Goal: Task Accomplishment & Management: Use online tool/utility

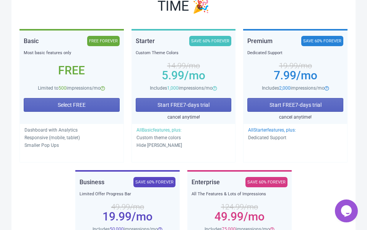
scroll to position [137, 0]
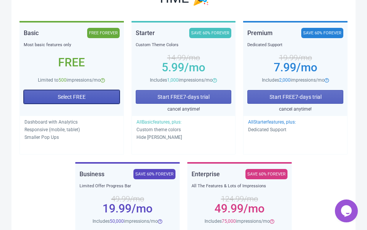
click at [94, 96] on button "Select FREE" at bounding box center [72, 97] width 96 height 14
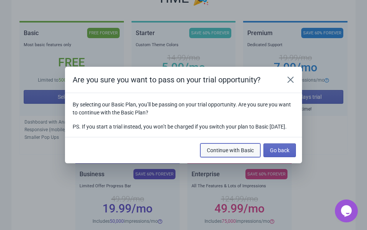
click at [236, 153] on span "Continue with Basic" at bounding box center [230, 150] width 47 height 6
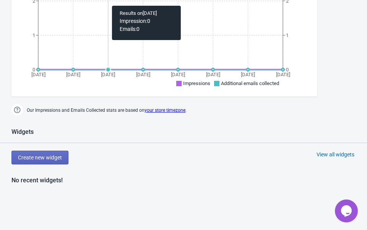
scroll to position [277, 0]
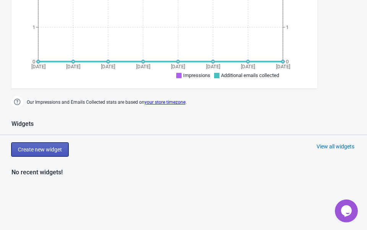
click at [48, 148] on span "Create new widget" at bounding box center [40, 150] width 44 height 6
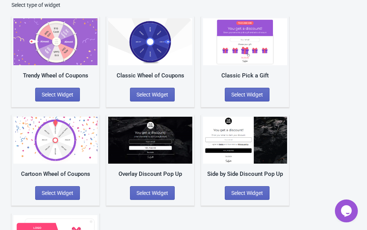
scroll to position [57, 0]
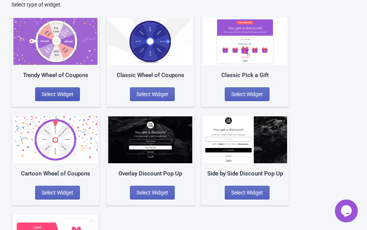
click at [57, 94] on span "Select Widget" at bounding box center [58, 94] width 32 height 6
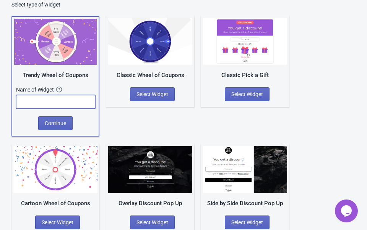
click at [57, 101] on input "text" at bounding box center [55, 102] width 79 height 14
type input "Natia"
click at [55, 126] on button "Continue" at bounding box center [55, 123] width 34 height 14
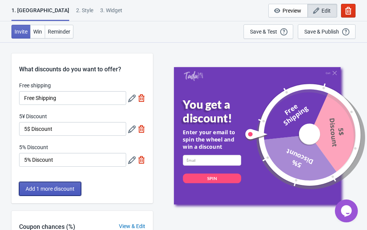
click at [38, 187] on span "Add 1 more discount" at bounding box center [50, 189] width 49 height 6
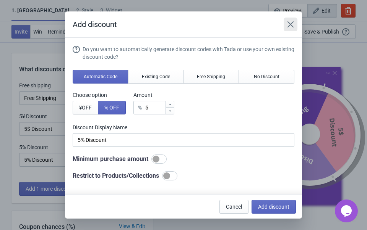
click at [294, 20] on button "Close" at bounding box center [290, 25] width 14 height 14
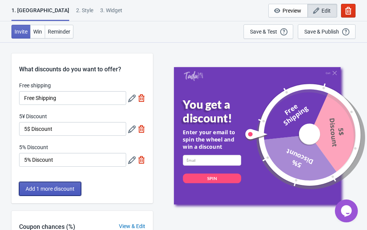
click at [45, 189] on span "Add 1 more discount" at bounding box center [50, 189] width 49 height 6
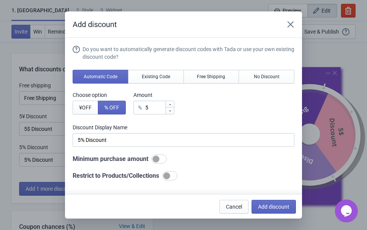
click at [42, 116] on div "Add discount Do you want to automatically generate discount codes with [PERSON_…" at bounding box center [183, 114] width 367 height 207
click at [288, 24] on icon "Close" at bounding box center [290, 25] width 8 height 8
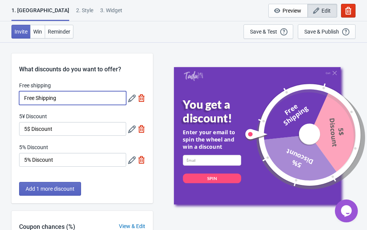
drag, startPoint x: 70, startPoint y: 102, endPoint x: 13, endPoint y: 100, distance: 56.6
click at [13, 100] on div "Free shipping Free Shipping 5¥ Discount 5$ Discount 5% Discount 5% Discount" at bounding box center [81, 128] width 141 height 93
type input "10%OFF"
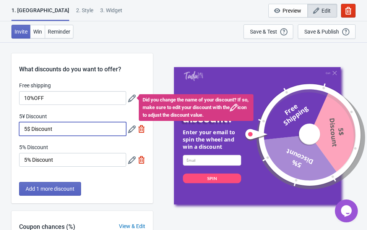
click at [31, 129] on input "5$ Discount" at bounding box center [72, 129] width 107 height 14
type input "¥500 Discount"
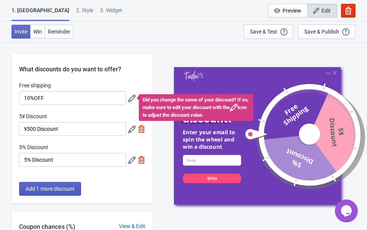
click at [47, 186] on span "Add 1 more discount" at bounding box center [50, 189] width 49 height 6
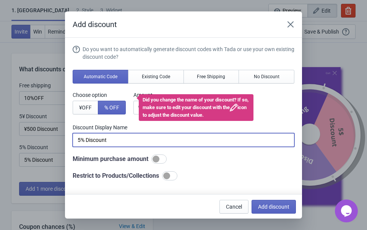
drag, startPoint x: 88, startPoint y: 140, endPoint x: 73, endPoint y: 139, distance: 14.9
click at [73, 139] on input "5% Discount" at bounding box center [183, 140] width 221 height 14
drag, startPoint x: 116, startPoint y: 142, endPoint x: 92, endPoint y: 141, distance: 23.7
click at [92, 141] on input "¥300Discount" at bounding box center [183, 140] width 221 height 14
click at [91, 139] on input "¥300OFF" at bounding box center [183, 140] width 221 height 14
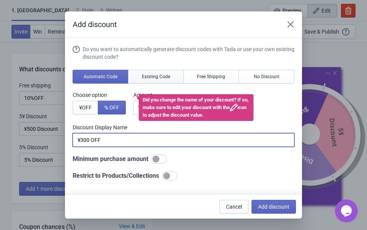
type input "¥300 OFF"
click at [167, 79] on span "Existing Code" at bounding box center [156, 77] width 28 height 6
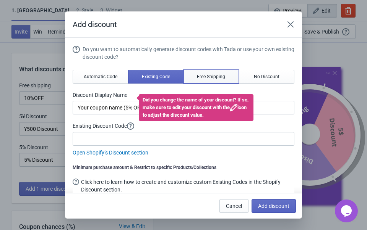
click at [200, 74] on span "Free Shipping" at bounding box center [211, 77] width 28 height 6
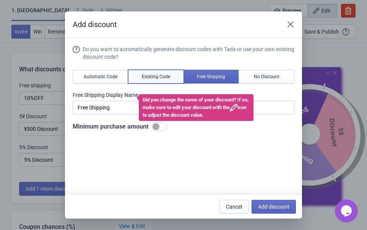
click at [168, 78] on span "Existing Code" at bounding box center [156, 77] width 28 height 6
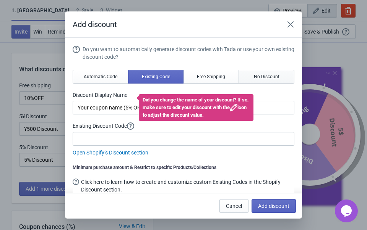
click at [257, 78] on span "No Discount" at bounding box center [267, 77] width 26 height 6
type input "Better luck next time"
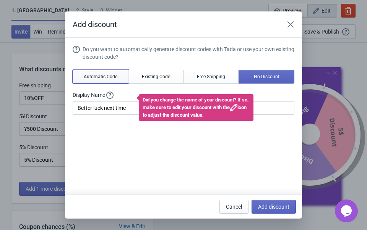
click at [97, 77] on span "Automatic Code" at bounding box center [101, 77] width 34 height 6
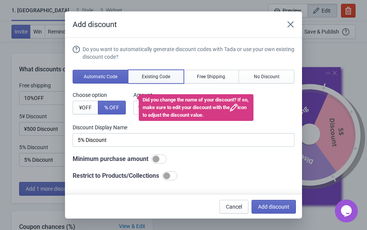
click at [149, 75] on span "Existing Code" at bounding box center [156, 77] width 28 height 6
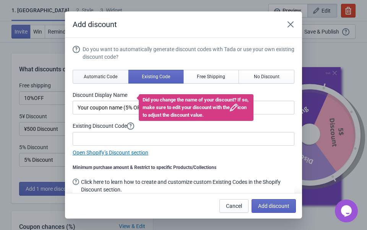
click at [107, 76] on span "Automatic Code" at bounding box center [101, 77] width 34 height 6
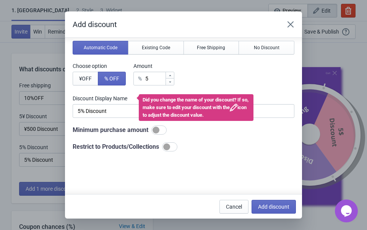
scroll to position [32, 0]
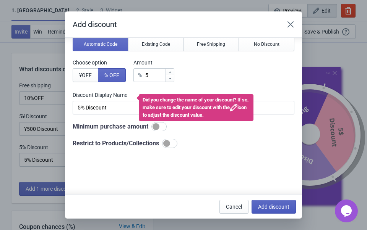
click at [284, 206] on span "Add discount" at bounding box center [273, 207] width 31 height 6
type input "25"
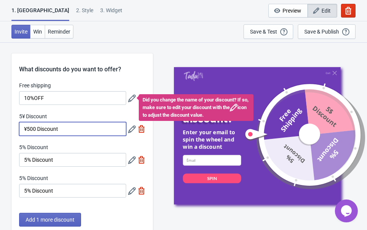
drag, startPoint x: 71, startPoint y: 127, endPoint x: 38, endPoint y: 126, distance: 32.8
click at [38, 126] on input "¥500 Discount" at bounding box center [72, 129] width 107 height 14
type input "¥500 OFF"
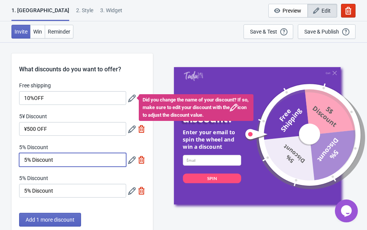
drag, startPoint x: 58, startPoint y: 161, endPoint x: 33, endPoint y: 158, distance: 24.7
click at [33, 158] on input "5% Discount" at bounding box center [72, 160] width 107 height 14
type input "5% OFF"
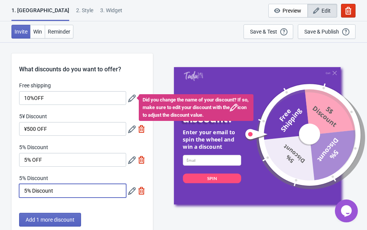
drag, startPoint x: 61, startPoint y: 193, endPoint x: 34, endPoint y: 189, distance: 28.1
click at [34, 189] on input "5% Discount" at bounding box center [72, 191] width 107 height 14
click at [64, 192] on input "5Discount%" at bounding box center [72, 191] width 107 height 14
drag, startPoint x: 63, startPoint y: 192, endPoint x: 15, endPoint y: 186, distance: 48.0
click at [15, 186] on div "Free shipping 10%OFF Did you change the name of your discount? If so, make sure…" at bounding box center [81, 144] width 141 height 124
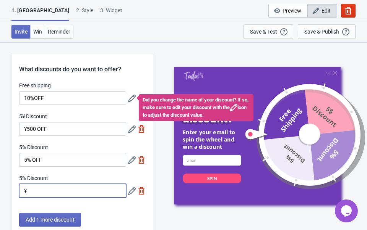
type input "￥"
type input "¥300 OFF"
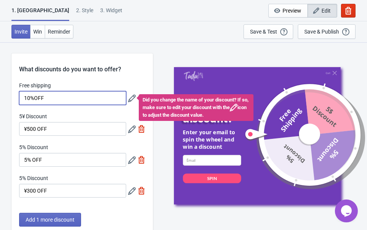
click at [34, 97] on input "10%OFF" at bounding box center [72, 98] width 107 height 14
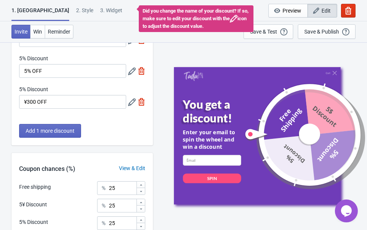
scroll to position [89, 0]
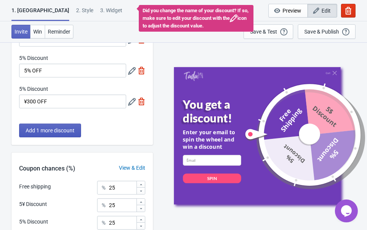
type input "10% OFF"
click at [53, 129] on span "Add 1 more discount" at bounding box center [50, 131] width 49 height 6
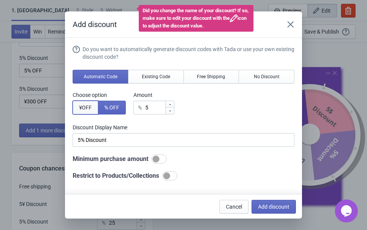
click at [85, 108] on span "¥ OFF" at bounding box center [85, 108] width 13 height 6
type input "5¥ Discount"
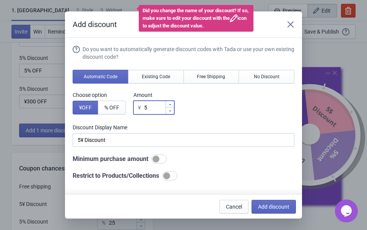
click at [161, 107] on input "5" at bounding box center [154, 108] width 21 height 14
type input "¥ Discount"
type input "1"
type input "1¥ Discount"
type input "10"
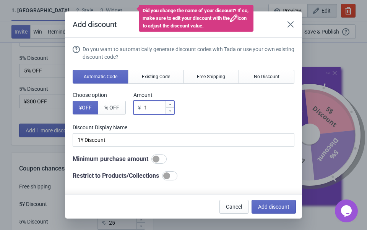
type input "10¥ Discount"
type input "100"
type input "100¥ Discount"
type input "1000"
type input "[DATE]¥ Discount"
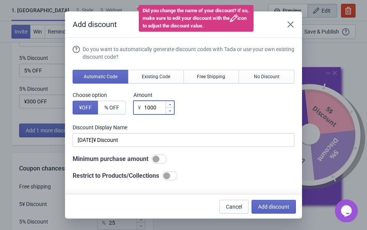
type input "1000"
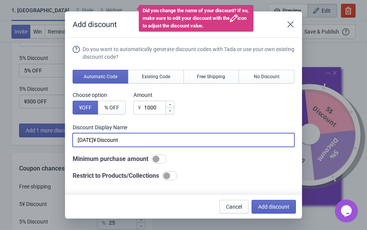
drag, startPoint x: 123, startPoint y: 139, endPoint x: 90, endPoint y: 139, distance: 33.2
click at [90, 139] on input "[DATE]¥ Discount" at bounding box center [183, 140] width 221 height 14
click at [77, 139] on input "[DATE] OFF" at bounding box center [183, 140] width 221 height 14
type input "¥[DATE] OFF"
click at [159, 158] on div at bounding box center [155, 159] width 7 height 7
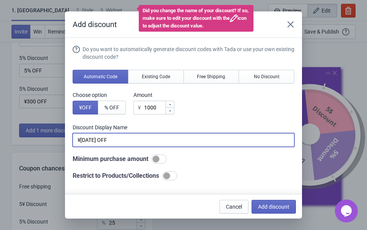
checkbox input "true"
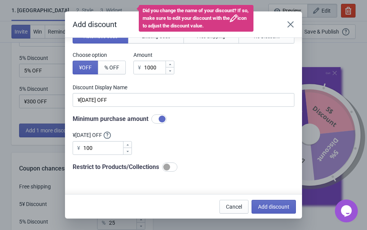
scroll to position [44, 0]
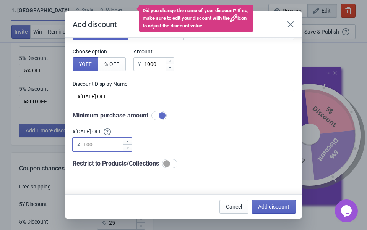
drag, startPoint x: 99, startPoint y: 143, endPoint x: 78, endPoint y: 144, distance: 21.0
click at [78, 144] on div "¥ 100" at bounding box center [102, 145] width 59 height 14
type input "5"
type input "6000"
click at [273, 207] on span "Add discount" at bounding box center [273, 207] width 31 height 6
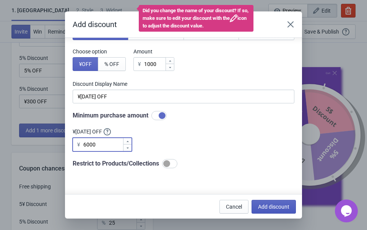
type input "20"
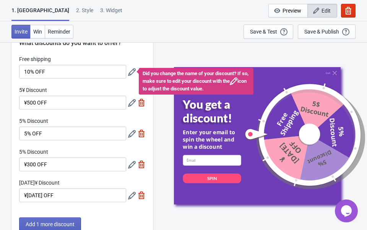
scroll to position [0, 0]
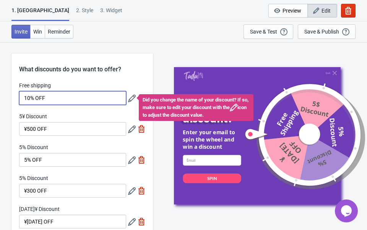
click at [74, 95] on input "10% OFF" at bounding box center [72, 98] width 107 height 14
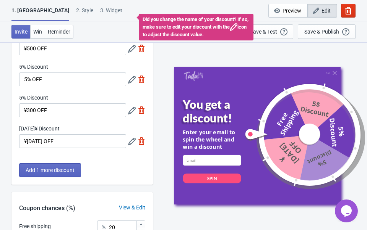
scroll to position [82, 0]
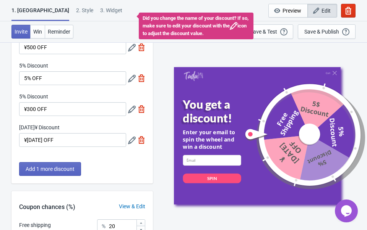
click at [113, 159] on div "What discounts do you want to offer? Free shipping 10% OFF Did you change the n…" at bounding box center [81, 78] width 141 height 212
click at [56, 169] on span "Add 1 more discount" at bounding box center [50, 169] width 49 height 6
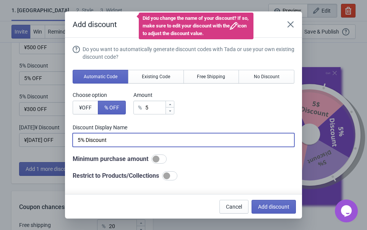
click at [81, 142] on input "5% Discount" at bounding box center [183, 140] width 221 height 14
drag, startPoint x: 128, startPoint y: 144, endPoint x: 90, endPoint y: 139, distance: 38.9
click at [90, 139] on input "20% Discount" at bounding box center [183, 140] width 221 height 14
type input "20% OFF"
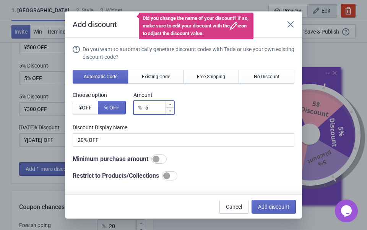
type input "6"
type input "6% Discount"
type input "7"
type input "7% Discount"
type input "8"
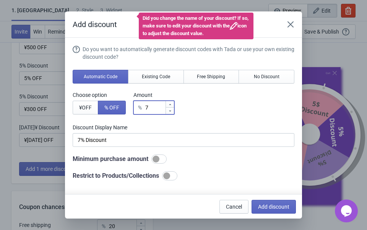
type input "8% Discount"
type input "9"
type input "9% Discount"
type input "10"
type input "10% Discount"
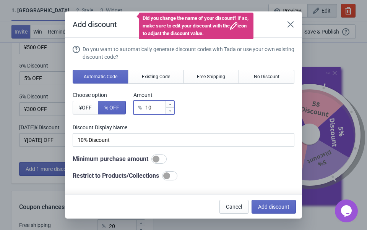
type input "11"
type input "11% Discount"
click at [172, 103] on icon at bounding box center [170, 104] width 5 height 5
type input "12"
type input "12% Discount"
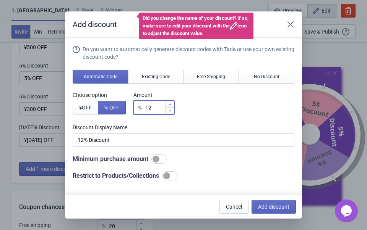
type input "13"
type input "13% Discount"
type input "14"
type input "14% Discount"
type input "15"
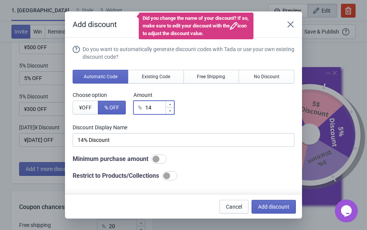
type input "15% Discount"
type input "16"
type input "16% Discount"
type input "17"
type input "17% Discount"
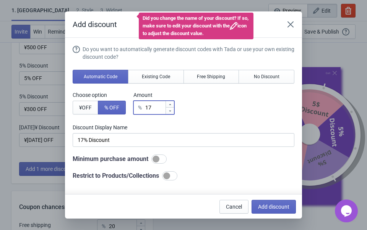
type input "18"
type input "18% Discount"
click at [172, 103] on icon at bounding box center [170, 104] width 5 height 5
type input "19"
type input "19% Discount"
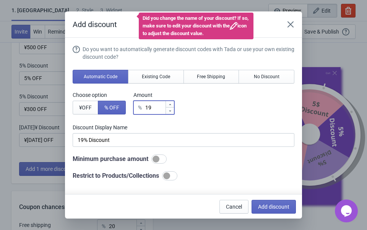
click at [172, 103] on icon at bounding box center [170, 104] width 5 height 5
type input "20"
type input "20% Discount"
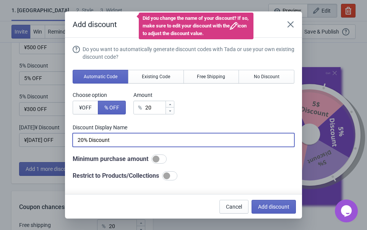
click at [124, 143] on input "20% Discount" at bounding box center [183, 140] width 221 height 14
click at [274, 204] on span "Add discount" at bounding box center [273, 207] width 31 height 6
type input "16"
type input "17"
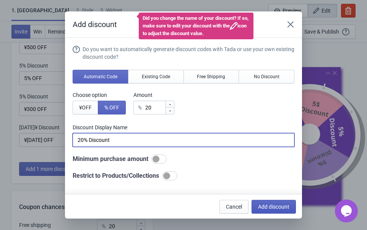
type input "17"
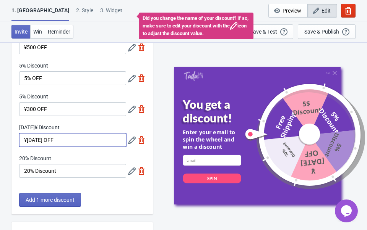
click at [66, 142] on input "¥[DATE] OFF" at bounding box center [72, 140] width 107 height 14
click at [132, 137] on icon at bounding box center [132, 141] width 8 height 8
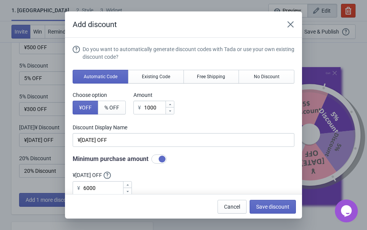
click at [34, 168] on div "Add discount Do you want to automatically generate discount codes with [PERSON_…" at bounding box center [183, 114] width 367 height 207
click at [231, 208] on span "Cancel" at bounding box center [232, 207] width 16 height 6
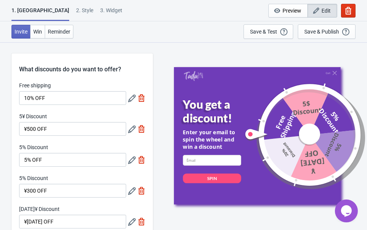
scroll to position [82, 0]
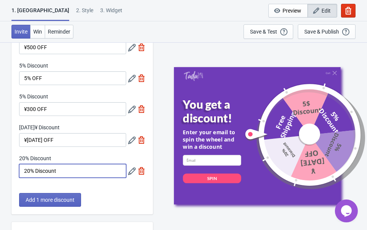
click at [110, 168] on input "20% Discount" at bounding box center [72, 171] width 107 height 14
click at [131, 172] on icon at bounding box center [132, 172] width 8 height 8
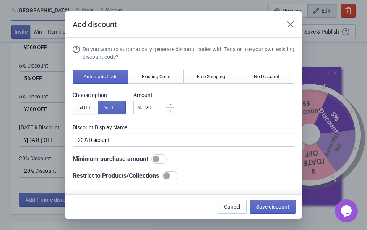
scroll to position [0, 0]
click at [164, 156] on div at bounding box center [158, 159] width 15 height 9
checkbox input "true"
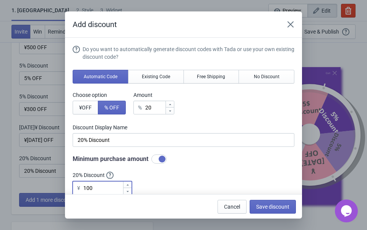
click at [110, 189] on input "100" at bounding box center [103, 188] width 40 height 14
type input "1"
type input "10000"
click at [272, 205] on span "Save discount" at bounding box center [272, 207] width 33 height 6
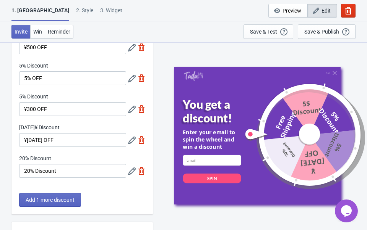
click at [132, 141] on icon at bounding box center [132, 141] width 8 height 8
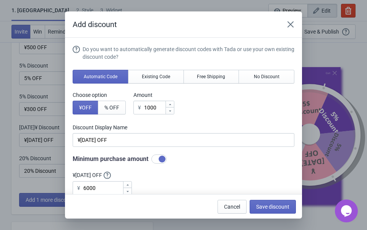
scroll to position [0, 0]
click at [258, 205] on span "Save discount" at bounding box center [272, 207] width 33 height 6
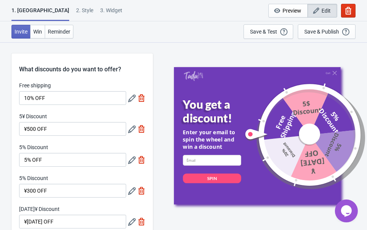
click at [129, 98] on icon at bounding box center [132, 99] width 8 height 8
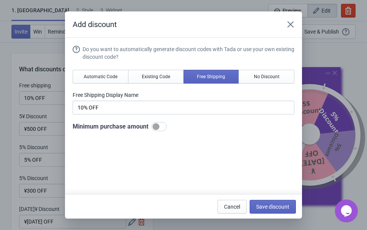
click at [159, 128] on div at bounding box center [155, 126] width 7 height 7
checkbox input "true"
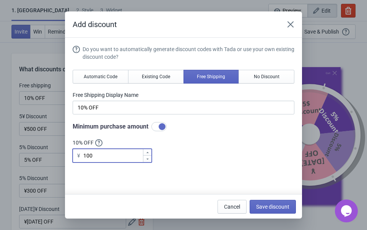
click at [117, 160] on input "100" at bounding box center [113, 156] width 60 height 14
type input "1"
type input "6000"
click at [266, 205] on span "Save discount" at bounding box center [272, 207] width 33 height 6
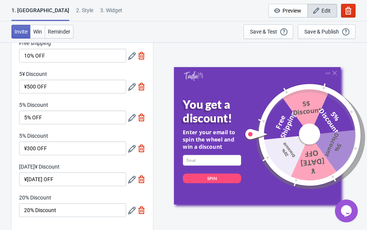
scroll to position [45, 0]
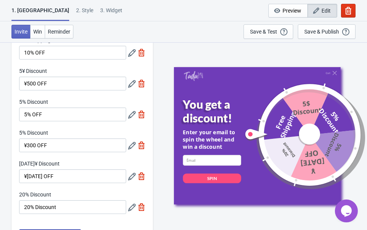
click at [131, 176] on icon at bounding box center [132, 177] width 8 height 8
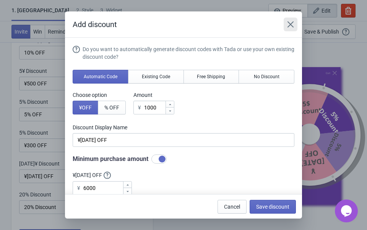
click at [290, 26] on icon "Close" at bounding box center [290, 25] width 8 height 8
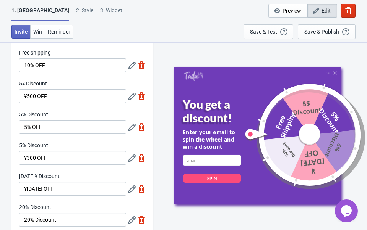
scroll to position [26, 0]
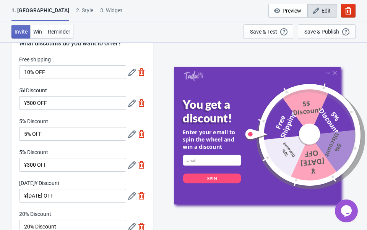
click at [133, 101] on icon at bounding box center [132, 104] width 8 height 8
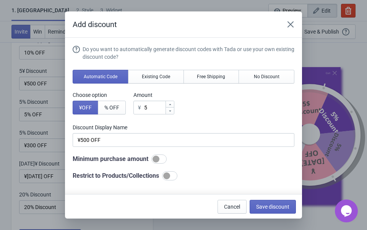
scroll to position [0, 0]
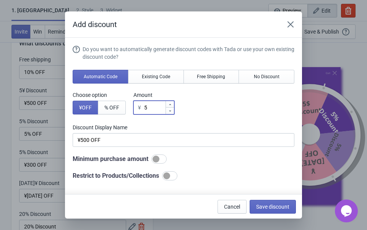
click at [172, 102] on icon at bounding box center [170, 104] width 5 height 5
type input "6"
type input "6¥ Discount"
type input "7"
type input "7¥ Discount"
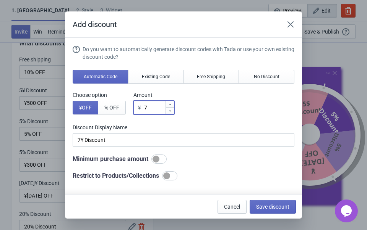
type input "8"
type input "8¥ Discount"
type input "9"
type input "9¥ Discount"
type input "10"
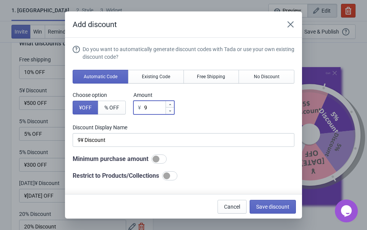
type input "10¥ Discount"
type input "11"
type input "11¥ Discount"
type input "12"
type input "12¥ Discount"
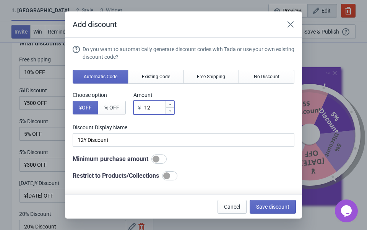
type input "13"
type input "13¥ Discount"
type input "14"
type input "14¥ Discount"
type input "15"
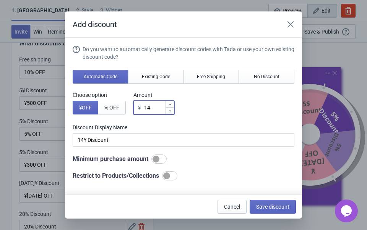
type input "15¥ Discount"
type input "16"
type input "16¥ Discount"
type input "17"
type input "17¥ Discount"
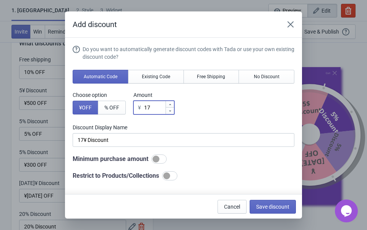
type input "18"
type input "18¥ Discount"
type input "19"
type input "19¥ Discount"
type input "20"
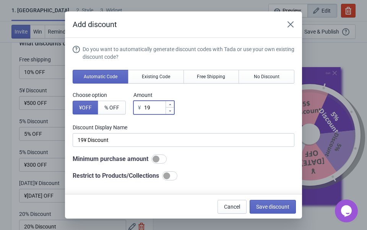
type input "20¥ Discount"
type input "21"
type input "21¥ Discount"
type input "22"
type input "22¥ Discount"
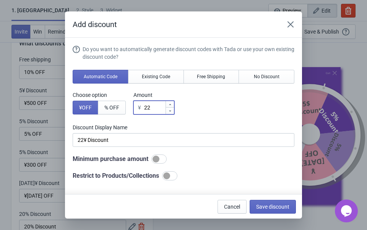
type input "23"
type input "23¥ Discount"
type input "24"
type input "24¥ Discount"
type input "25"
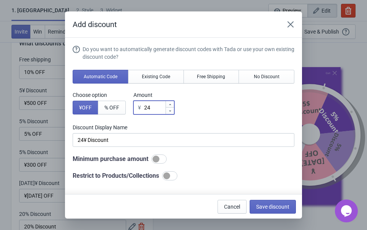
type input "25¥ Discount"
type input "26"
type input "26¥ Discount"
type input "27"
type input "27¥ Discount"
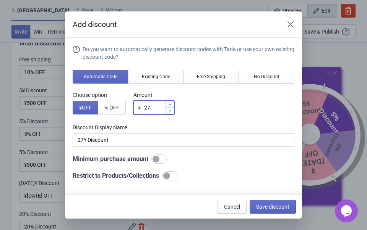
type input "28"
type input "28¥ Discount"
type input "29"
type input "29¥ Discount"
type input "30"
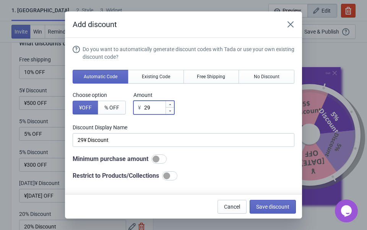
type input "30¥ Discount"
type input "31"
type input "31¥ Discount"
type input "32"
type input "32¥ Discount"
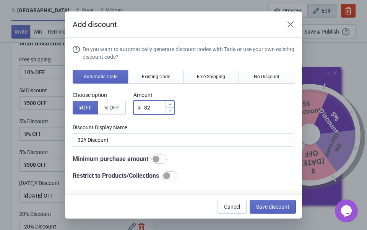
type input "33"
type input "33¥ Discount"
type input "34"
type input "34¥ Discount"
type input "35"
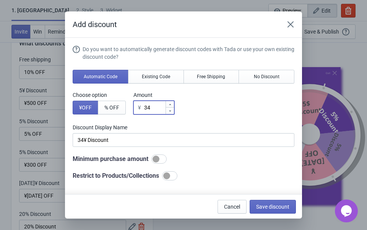
type input "35¥ Discount"
type input "36"
type input "36¥ Discount"
type input "37"
type input "37¥ Discount"
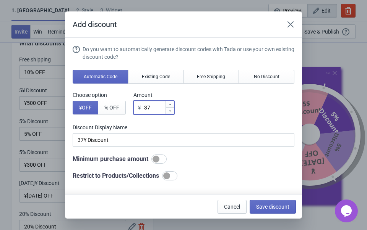
type input "38"
type input "38¥ Discount"
type input "39"
type input "39¥ Discount"
type input "40"
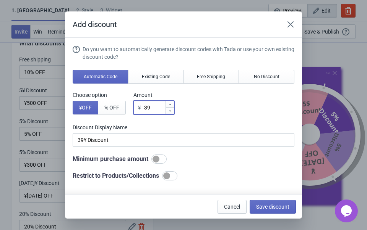
type input "40¥ Discount"
type input "41"
type input "41¥ Discount"
type input "42"
type input "42¥ Discount"
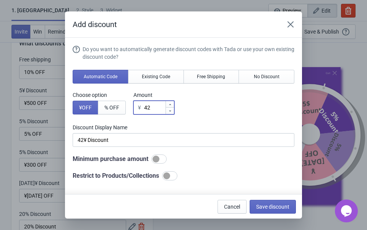
type input "43"
type input "43¥ Discount"
type input "44"
type input "44¥ Discount"
type input "45"
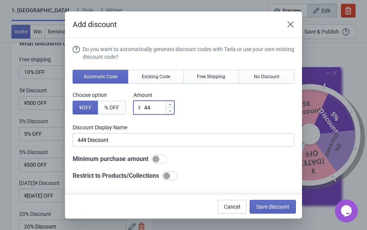
type input "45¥ Discount"
type input "46"
type input "46¥ Discount"
type input "47"
type input "47¥ Discount"
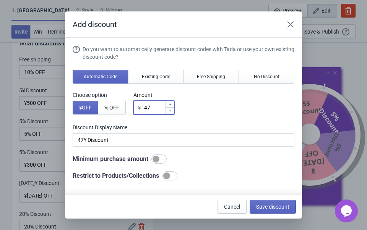
click at [174, 102] on div at bounding box center [169, 104] width 8 height 6
type input "48"
type input "48¥ Discount"
type input "4"
type input "4¥ Discount"
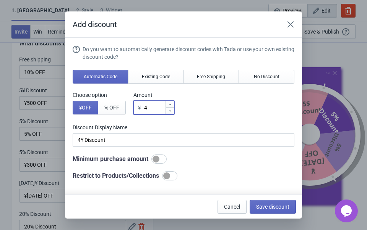
type input "¥ Discount"
type input "5"
type input "5¥ Discount"
type input "50"
type input "50¥ Discount"
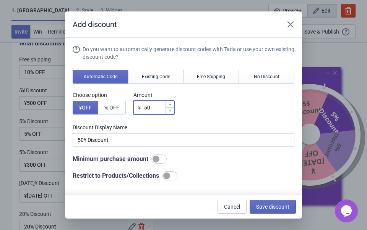
type input "500"
type input "500¥ Discount"
type input "500"
click at [271, 204] on span "Save discount" at bounding box center [272, 207] width 33 height 6
type input "500¥ Discount"
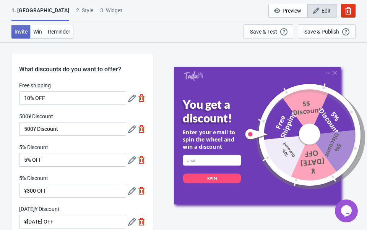
scroll to position [26, 0]
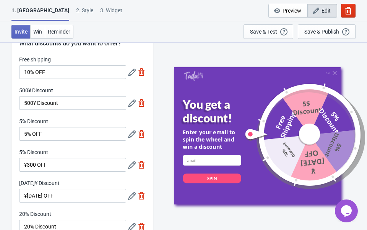
click at [129, 74] on icon at bounding box center [132, 73] width 8 height 8
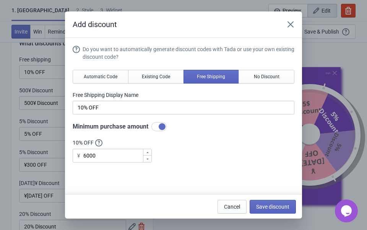
scroll to position [0, 0]
click at [290, 24] on icon "Close" at bounding box center [290, 24] width 6 height 6
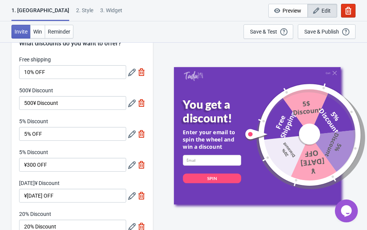
click at [131, 106] on icon at bounding box center [132, 104] width 8 height 8
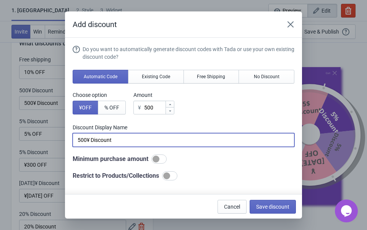
click at [90, 140] on input "500¥ Discount" at bounding box center [183, 140] width 221 height 14
drag, startPoint x: 113, startPoint y: 139, endPoint x: 90, endPoint y: 139, distance: 23.3
click at [90, 139] on input "500 Discount" at bounding box center [183, 140] width 221 height 14
click at [79, 141] on input "500 OFF" at bounding box center [183, 140] width 221 height 14
click at [78, 140] on input "500 OFF" at bounding box center [183, 140] width 221 height 14
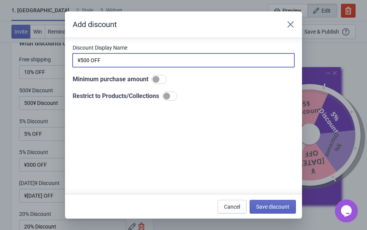
scroll to position [28, 0]
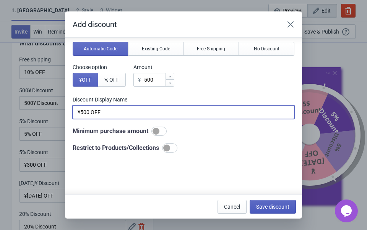
type input "¥500 OFF"
click at [263, 205] on span "Save discount" at bounding box center [272, 207] width 33 height 6
type input "¥500 OFF"
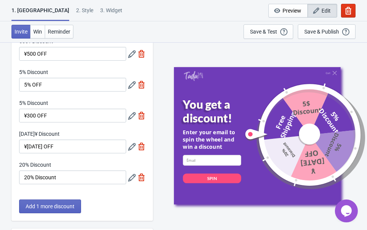
scroll to position [99, 0]
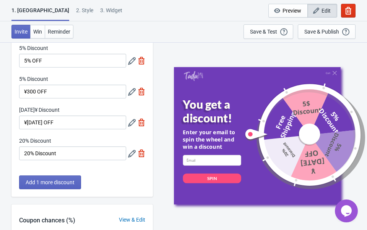
click at [129, 156] on icon at bounding box center [132, 154] width 8 height 8
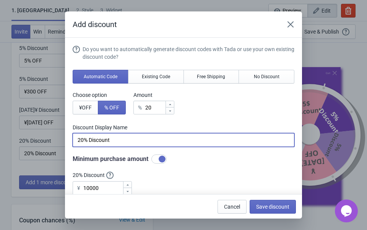
drag, startPoint x: 118, startPoint y: 141, endPoint x: 90, endPoint y: 139, distance: 28.0
click at [90, 139] on input "20% Discount" at bounding box center [183, 140] width 221 height 14
type input "20% OFF"
click at [283, 207] on span "Save discount" at bounding box center [272, 207] width 33 height 6
type input "20% OFF"
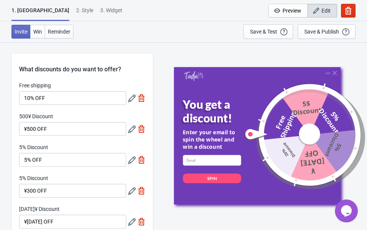
scroll to position [99, 0]
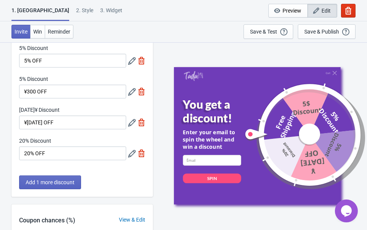
click at [133, 123] on icon at bounding box center [132, 123] width 8 height 8
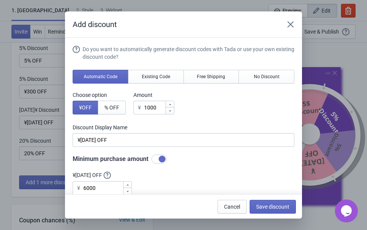
click at [30, 158] on div "Add discount Do you want to automatically generate discount codes with [PERSON_…" at bounding box center [183, 114] width 367 height 207
click at [231, 205] on span "Cancel" at bounding box center [232, 207] width 16 height 6
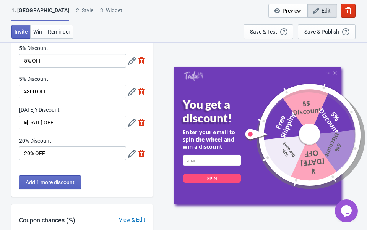
click at [132, 89] on icon at bounding box center [132, 92] width 8 height 8
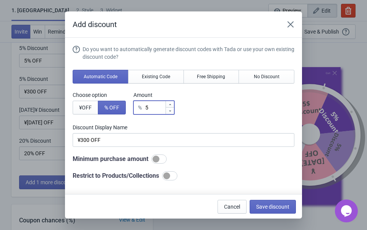
click at [158, 106] on input "5" at bounding box center [155, 108] width 20 height 14
click at [87, 105] on span "¥ OFF" at bounding box center [85, 108] width 13 height 6
type input "5¥ Discount"
click at [156, 109] on input "5" at bounding box center [154, 108] width 21 height 14
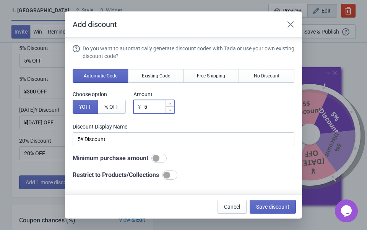
type input "¥ Discount"
type input "3"
type input "3¥ Discount"
type input "30"
type input "30¥ Discount"
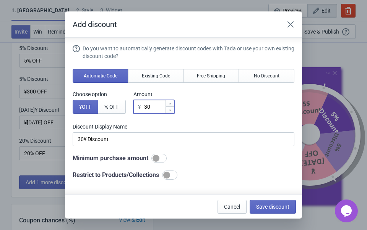
type input "300"
type input "300¥ Discount"
type input "300"
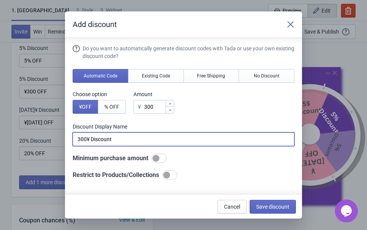
click at [86, 140] on input "300¥ Discount" at bounding box center [183, 139] width 221 height 14
click at [79, 138] on input "¥ Discount" at bounding box center [183, 139] width 221 height 14
drag, startPoint x: 118, startPoint y: 138, endPoint x: 94, endPoint y: 137, distance: 24.8
click at [94, 137] on input "¥300 Discount" at bounding box center [183, 139] width 221 height 14
type input "¥300 OFF"
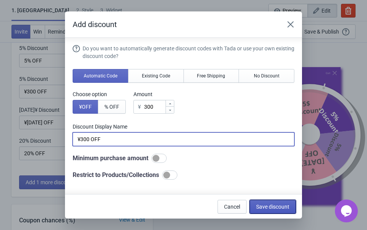
click at [285, 206] on span "Save discount" at bounding box center [272, 207] width 33 height 6
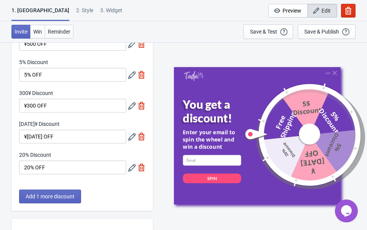
scroll to position [78, 0]
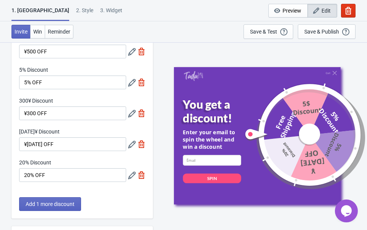
click at [130, 84] on icon at bounding box center [132, 83] width 8 height 8
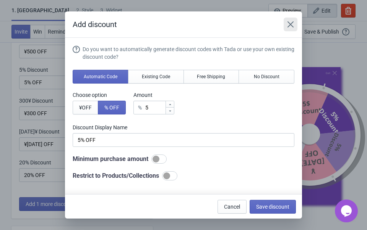
click at [293, 20] on button "Close" at bounding box center [290, 25] width 14 height 14
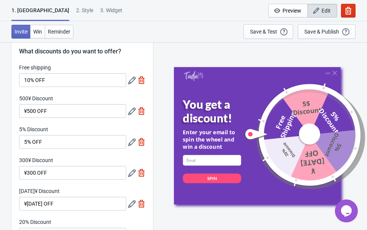
scroll to position [0, 0]
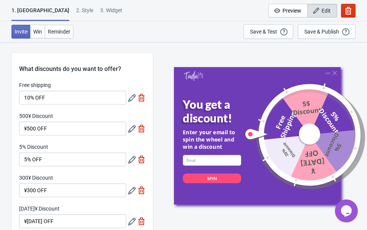
click at [137, 97] on img at bounding box center [141, 98] width 8 height 8
type input "20"
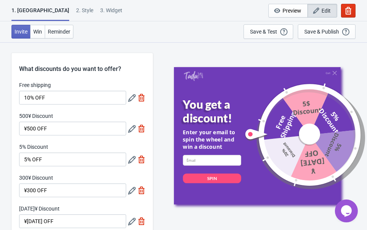
type input "20"
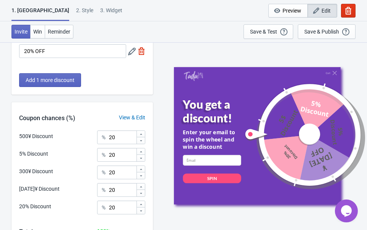
scroll to position [130, 0]
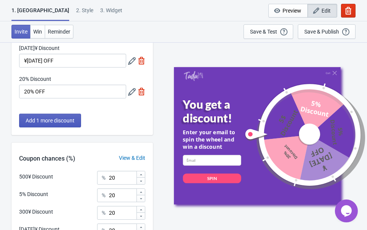
click at [74, 121] on span "Add 1 more discount" at bounding box center [50, 121] width 49 height 6
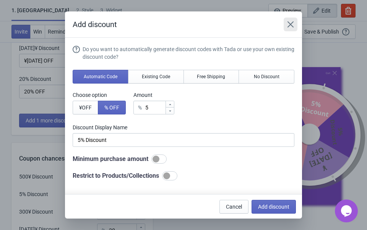
click at [286, 26] on icon "Close" at bounding box center [290, 25] width 8 height 8
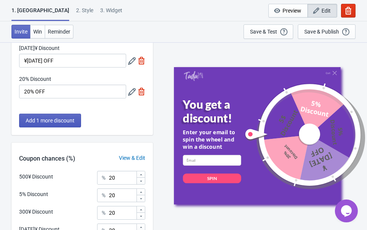
click at [74, 123] on span "Add 1 more discount" at bounding box center [50, 121] width 49 height 6
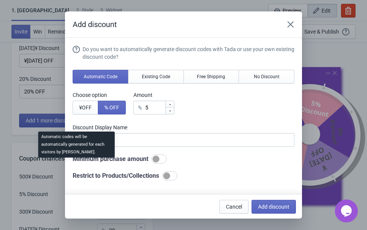
scroll to position [0, 0]
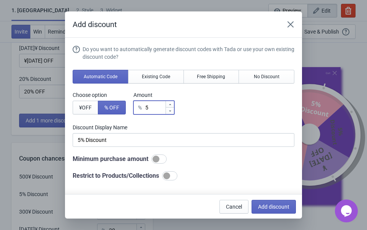
click at [165, 107] on input "5" at bounding box center [155, 108] width 20 height 14
type input "% Discount"
type input "1"
type input "1% Discount"
type input "10"
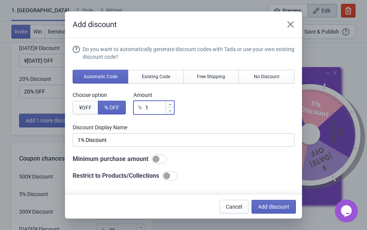
type input "10% Discount"
type input "10"
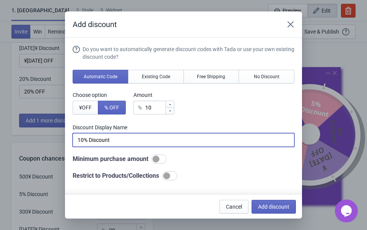
drag, startPoint x: 115, startPoint y: 137, endPoint x: 91, endPoint y: 136, distance: 24.1
click at [91, 136] on input "10% Discount" at bounding box center [183, 140] width 221 height 14
click at [158, 160] on div at bounding box center [155, 159] width 7 height 7
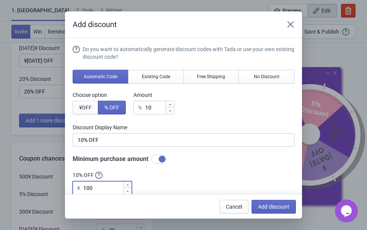
drag, startPoint x: 100, startPoint y: 189, endPoint x: 78, endPoint y: 189, distance: 22.1
click at [78, 189] on div "¥ 100" at bounding box center [102, 188] width 59 height 14
click at [273, 202] on button "Add discount" at bounding box center [273, 207] width 44 height 14
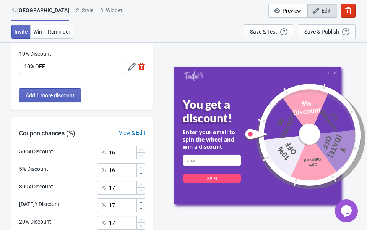
scroll to position [274, 0]
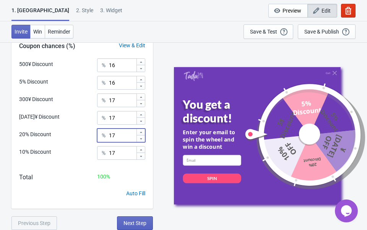
drag, startPoint x: 119, startPoint y: 136, endPoint x: 105, endPoint y: 136, distance: 14.5
click at [105, 136] on div "% 17" at bounding box center [121, 136] width 48 height 14
drag, startPoint x: 118, startPoint y: 155, endPoint x: 109, endPoint y: 150, distance: 9.7
click at [109, 150] on input "17" at bounding box center [121, 153] width 27 height 14
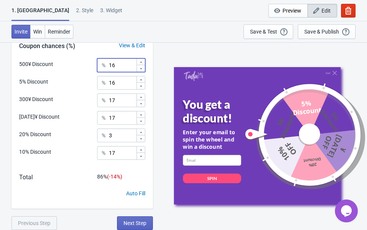
drag, startPoint x: 123, startPoint y: 63, endPoint x: 109, endPoint y: 62, distance: 14.2
click at [109, 62] on div "% 16" at bounding box center [121, 65] width 48 height 14
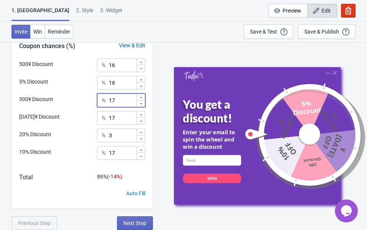
drag, startPoint x: 122, startPoint y: 103, endPoint x: 108, endPoint y: 100, distance: 14.0
click at [108, 101] on div "% 17" at bounding box center [121, 101] width 48 height 14
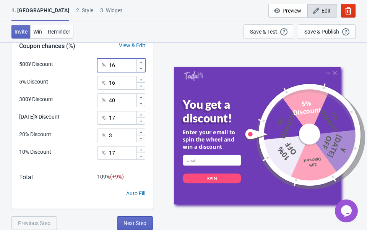
drag, startPoint x: 121, startPoint y: 65, endPoint x: 107, endPoint y: 63, distance: 15.1
click at [107, 63] on div "% 16" at bounding box center [121, 65] width 48 height 14
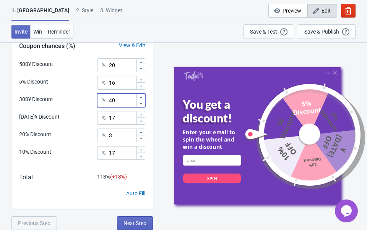
drag, startPoint x: 119, startPoint y: 102, endPoint x: 107, endPoint y: 100, distance: 12.3
click at [107, 101] on div "% 40" at bounding box center [121, 101] width 48 height 14
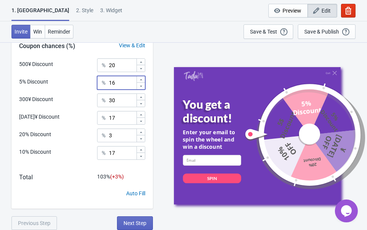
drag, startPoint x: 121, startPoint y: 82, endPoint x: 105, endPoint y: 80, distance: 16.6
click at [105, 80] on div "% 16" at bounding box center [121, 83] width 48 height 14
drag, startPoint x: 122, startPoint y: 67, endPoint x: 106, endPoint y: 66, distance: 16.1
click at [107, 66] on div "% 20" at bounding box center [121, 65] width 48 height 14
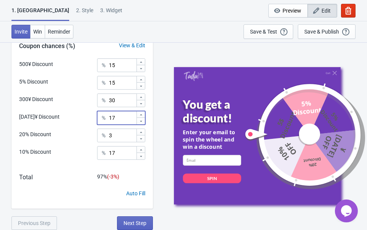
drag, startPoint x: 123, startPoint y: 119, endPoint x: 108, endPoint y: 116, distance: 15.2
click at [108, 117] on div "% 17" at bounding box center [121, 118] width 48 height 14
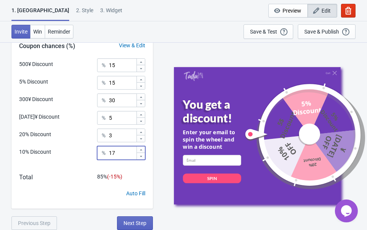
drag, startPoint x: 116, startPoint y: 153, endPoint x: 106, endPoint y: 152, distance: 10.0
click at [106, 152] on div "% 17" at bounding box center [121, 153] width 48 height 14
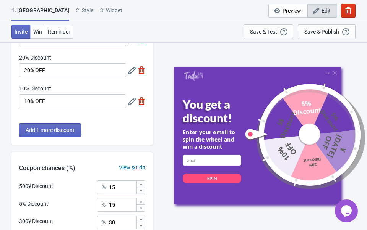
scroll to position [115, 0]
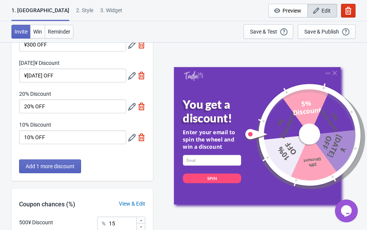
click at [131, 138] on icon at bounding box center [132, 138] width 8 height 8
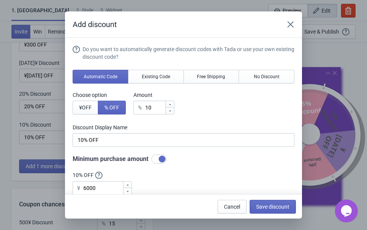
click at [61, 145] on div "Add discount Do you want to automatically generate discount codes with [PERSON_…" at bounding box center [183, 114] width 367 height 207
click at [229, 215] on div "Cancel Save discount" at bounding box center [183, 206] width 237 height 24
click at [229, 207] on span "Cancel" at bounding box center [232, 207] width 16 height 6
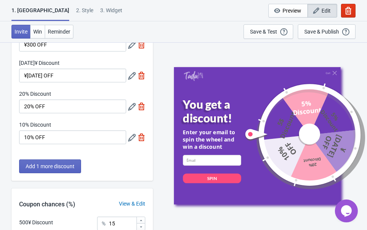
click at [129, 111] on div at bounding box center [136, 107] width 17 height 14
click at [130, 106] on icon at bounding box center [132, 107] width 8 height 8
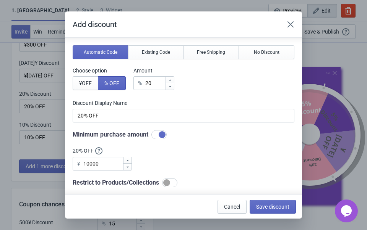
scroll to position [25, 0]
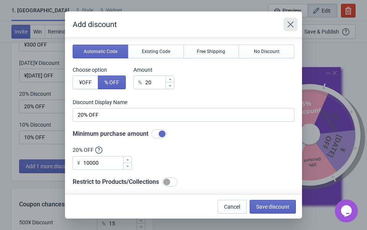
click at [288, 23] on icon "Close" at bounding box center [290, 25] width 8 height 8
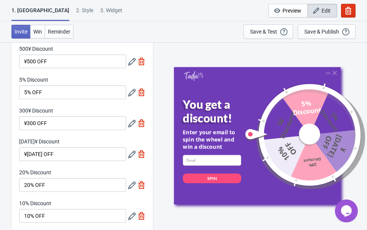
scroll to position [46, 0]
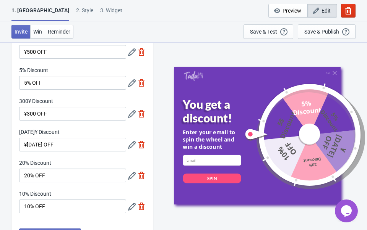
click at [131, 142] on icon at bounding box center [132, 145] width 8 height 8
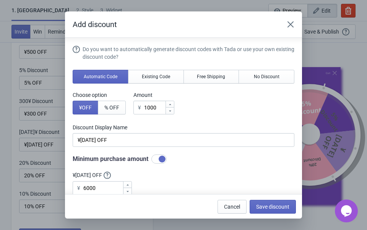
scroll to position [16, 0]
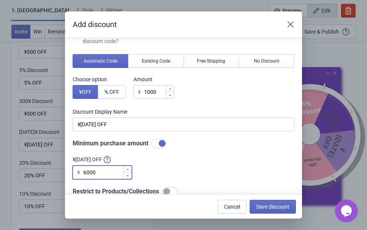
click at [128, 170] on icon at bounding box center [127, 169] width 5 height 5
drag, startPoint x: 110, startPoint y: 174, endPoint x: 80, endPoint y: 171, distance: 29.9
click at [81, 171] on div "¥ 6002" at bounding box center [102, 173] width 59 height 14
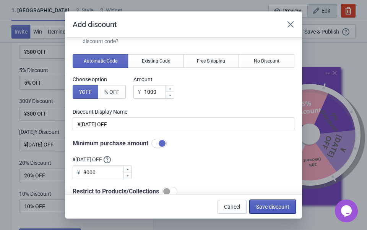
click at [288, 210] on button "Save discount" at bounding box center [272, 207] width 46 height 14
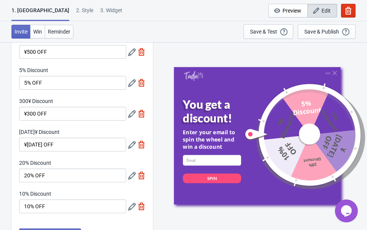
click at [130, 205] on icon at bounding box center [132, 207] width 8 height 8
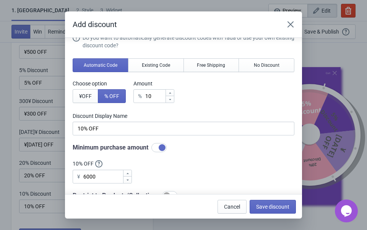
scroll to position [13, 0]
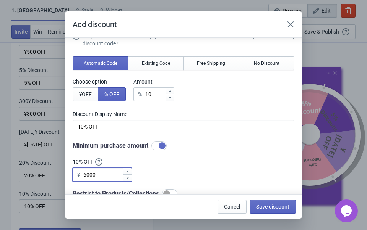
drag, startPoint x: 108, startPoint y: 174, endPoint x: 77, endPoint y: 174, distance: 31.3
click at [77, 174] on div "¥ 6000" at bounding box center [102, 175] width 59 height 14
click at [270, 208] on span "Save discount" at bounding box center [272, 207] width 33 height 6
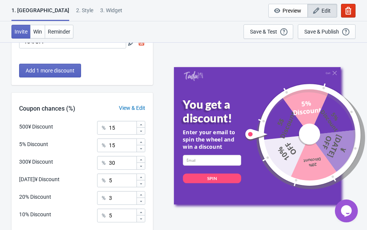
scroll to position [274, 0]
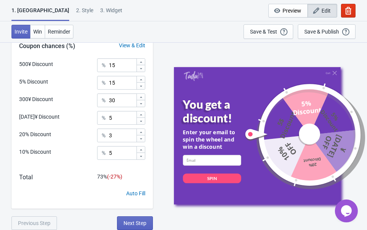
click at [261, 56] on div "Quit You get a discount! Enter your email to spin the wheel and win a discount …" at bounding box center [260, 136] width 206 height 188
drag, startPoint x: 121, startPoint y: 103, endPoint x: 111, endPoint y: 102, distance: 9.6
click at [111, 102] on input "30" at bounding box center [121, 101] width 27 height 14
drag, startPoint x: 119, startPoint y: 66, endPoint x: 101, endPoint y: 62, distance: 18.3
click at [101, 62] on div "% 15" at bounding box center [121, 65] width 48 height 14
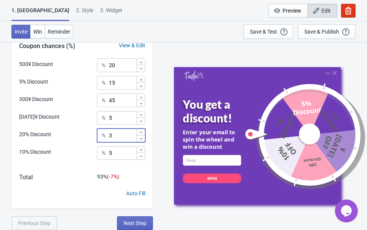
click at [121, 138] on input "3" at bounding box center [121, 136] width 27 height 14
drag, startPoint x: 117, startPoint y: 155, endPoint x: 109, endPoint y: 153, distance: 8.5
click at [109, 153] on div "% 5" at bounding box center [121, 153] width 48 height 14
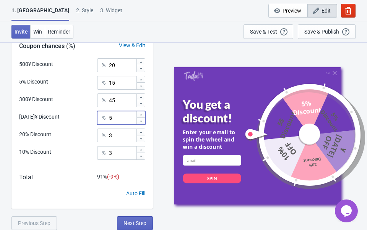
drag, startPoint x: 119, startPoint y: 116, endPoint x: 109, endPoint y: 116, distance: 10.7
click at [109, 116] on div "% 5" at bounding box center [121, 118] width 48 height 14
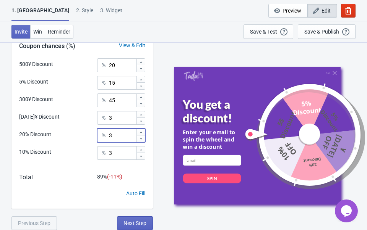
drag, startPoint x: 117, startPoint y: 136, endPoint x: 109, endPoint y: 133, distance: 8.2
click at [109, 134] on input "3" at bounding box center [121, 136] width 27 height 14
click at [115, 149] on input "3" at bounding box center [121, 153] width 27 height 14
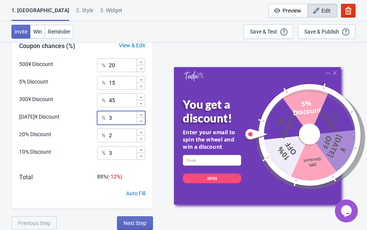
click at [123, 117] on input "3" at bounding box center [121, 118] width 27 height 14
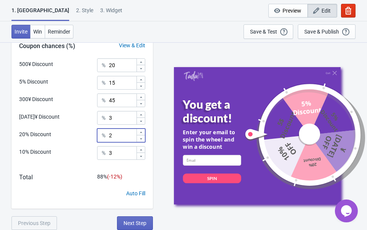
click at [122, 133] on input "2" at bounding box center [121, 136] width 27 height 14
click at [123, 153] on input "3" at bounding box center [121, 153] width 27 height 14
click at [122, 137] on input "2" at bounding box center [121, 136] width 27 height 14
click at [123, 113] on input "3" at bounding box center [121, 118] width 27 height 14
click at [121, 140] on input "2" at bounding box center [121, 136] width 27 height 14
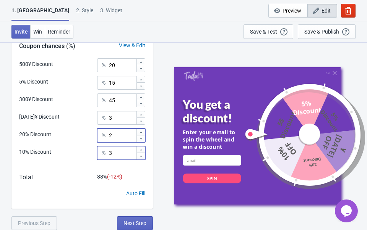
click at [119, 155] on input "3" at bounding box center [121, 153] width 27 height 14
click at [121, 139] on input "2" at bounding box center [121, 136] width 27 height 14
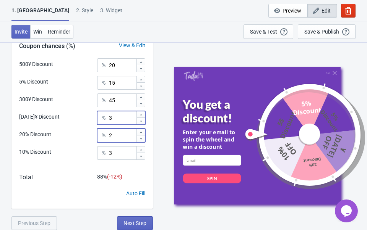
click at [122, 123] on input "3" at bounding box center [121, 118] width 27 height 14
click at [122, 159] on input "3" at bounding box center [121, 153] width 27 height 14
click at [122, 140] on input "2" at bounding box center [121, 136] width 27 height 14
click at [123, 116] on input "3" at bounding box center [121, 118] width 27 height 14
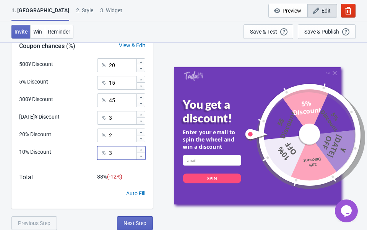
click at [118, 152] on input "3" at bounding box center [121, 153] width 27 height 14
click at [117, 143] on div "500¥ Discount % 20 5% Discount % 15 300¥ Discount % 45 [DATE]¥ Discount % 3 20%…" at bounding box center [81, 111] width 141 height 107
click at [118, 139] on input "2" at bounding box center [121, 136] width 27 height 14
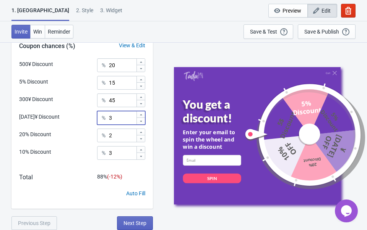
click at [121, 123] on input "3" at bounding box center [121, 118] width 27 height 14
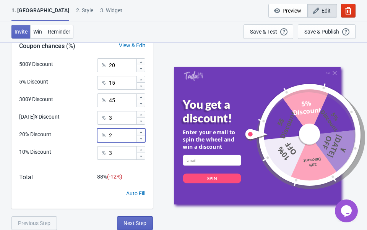
click at [120, 132] on input "2" at bounding box center [121, 136] width 27 height 14
click at [118, 152] on input "3" at bounding box center [121, 153] width 27 height 14
click at [119, 140] on input "2" at bounding box center [121, 136] width 27 height 14
click at [119, 126] on div "500¥ Discount % 20 5% Discount % 15 300¥ Discount % 45 [DATE]¥ Discount % 3 20%…" at bounding box center [81, 111] width 141 height 107
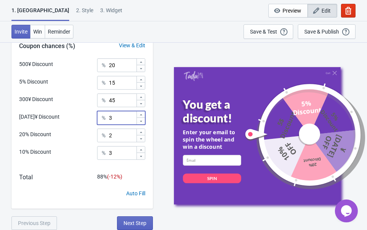
click at [118, 122] on input "3" at bounding box center [121, 118] width 27 height 14
click at [118, 138] on input "2" at bounding box center [121, 136] width 27 height 14
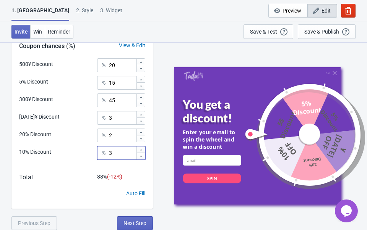
click at [118, 150] on input "3" at bounding box center [121, 153] width 27 height 14
click at [119, 137] on input "2" at bounding box center [121, 136] width 27 height 14
click at [118, 149] on input "3" at bounding box center [121, 153] width 27 height 14
click at [121, 121] on input "3" at bounding box center [121, 118] width 27 height 14
click at [124, 154] on input "3" at bounding box center [121, 153] width 27 height 14
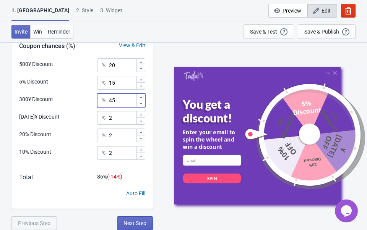
drag, startPoint x: 123, startPoint y: 103, endPoint x: 108, endPoint y: 99, distance: 15.1
click at [109, 100] on div "% 45" at bounding box center [121, 101] width 48 height 14
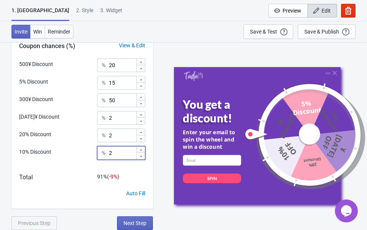
drag, startPoint x: 120, startPoint y: 153, endPoint x: 111, endPoint y: 152, distance: 8.9
click at [111, 152] on input "2" at bounding box center [121, 153] width 27 height 14
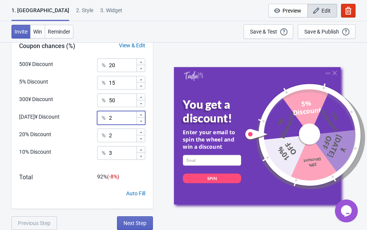
drag, startPoint x: 121, startPoint y: 118, endPoint x: 109, endPoint y: 116, distance: 12.3
click at [109, 116] on input "2" at bounding box center [121, 118] width 27 height 14
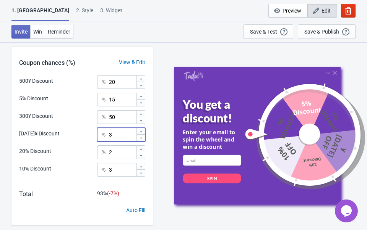
scroll to position [253, 0]
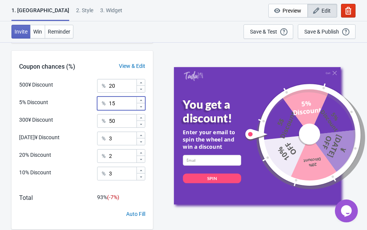
drag, startPoint x: 117, startPoint y: 105, endPoint x: 104, endPoint y: 103, distance: 12.7
click at [104, 103] on div "% 15" at bounding box center [121, 104] width 48 height 14
click at [118, 86] on input "20" at bounding box center [121, 86] width 27 height 14
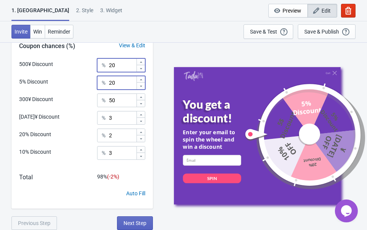
click at [121, 82] on input "20" at bounding box center [121, 83] width 27 height 14
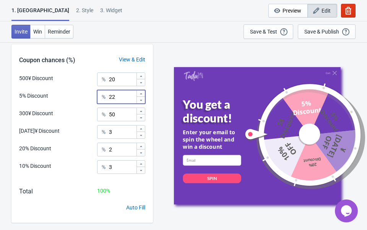
scroll to position [251, 0]
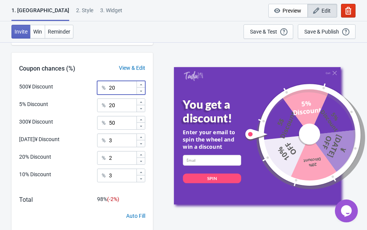
click at [121, 90] on input "20" at bounding box center [121, 88] width 27 height 14
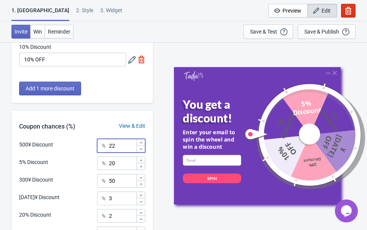
scroll to position [274, 0]
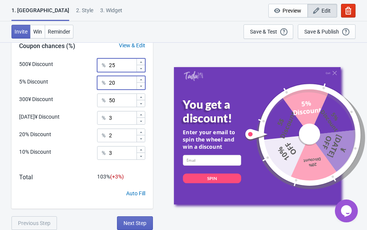
click at [119, 81] on input "20" at bounding box center [121, 83] width 27 height 14
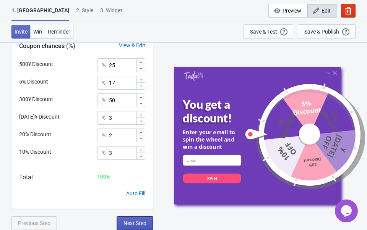
click at [141, 224] on span "Next Step" at bounding box center [134, 223] width 23 height 6
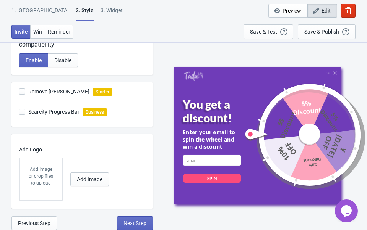
scroll to position [0, 0]
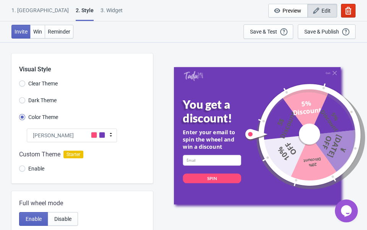
click at [96, 135] on span at bounding box center [94, 135] width 6 height 6
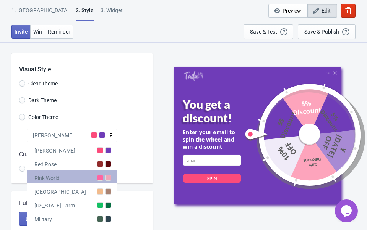
click at [104, 177] on div "Pink World" at bounding box center [72, 177] width 90 height 14
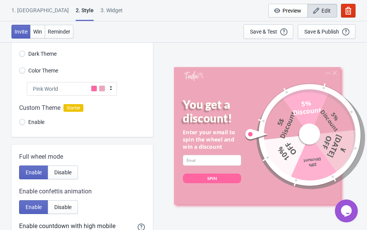
scroll to position [44, 0]
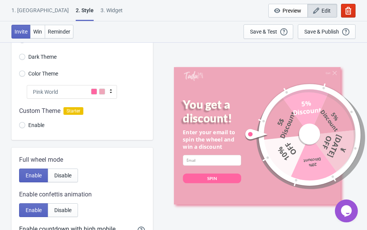
click at [22, 121] on div at bounding box center [81, 119] width 141 height 41
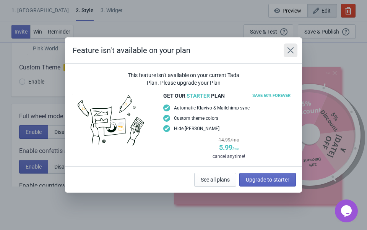
click at [290, 52] on icon "Close" at bounding box center [290, 51] width 8 height 8
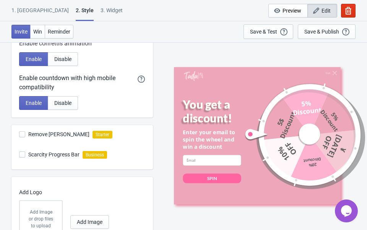
scroll to position [224, 0]
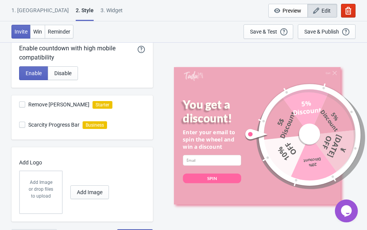
click at [22, 102] on span at bounding box center [22, 105] width 6 height 6
click at [19, 102] on input "Remove [PERSON_NAME]" at bounding box center [19, 109] width 0 height 14
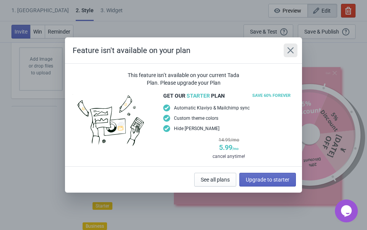
click at [292, 49] on icon "Close" at bounding box center [290, 51] width 8 height 8
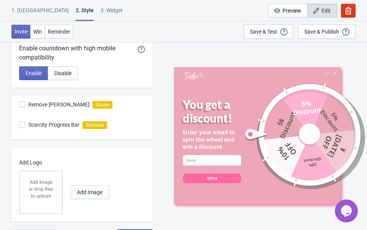
scroll to position [237, 0]
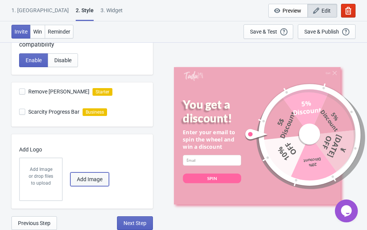
click at [85, 181] on span "Add Image" at bounding box center [90, 179] width 26 height 6
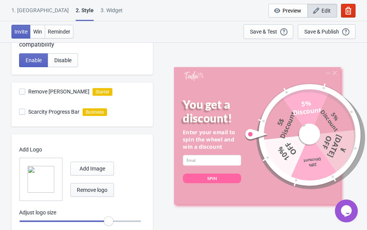
click at [82, 188] on span "Remove logo" at bounding box center [92, 190] width 31 height 6
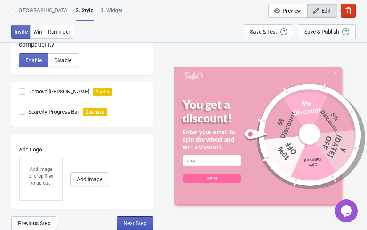
click at [138, 221] on span "Next Step" at bounding box center [134, 223] width 23 height 6
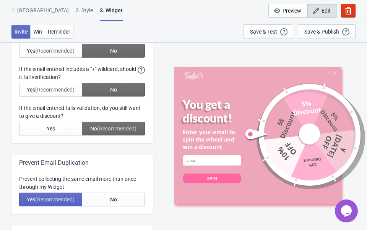
scroll to position [0, 0]
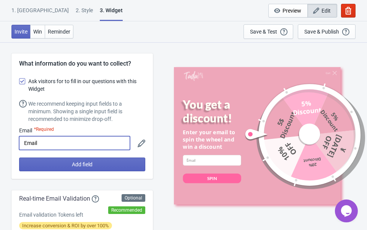
click at [62, 144] on input "Email" at bounding box center [74, 143] width 111 height 14
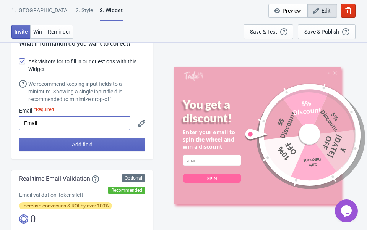
scroll to position [19, 0]
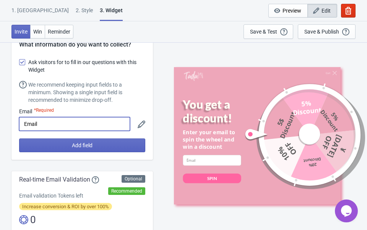
click at [146, 125] on div "What information do you want to collect? Ask visitors for to fill in our questi…" at bounding box center [81, 97] width 141 height 126
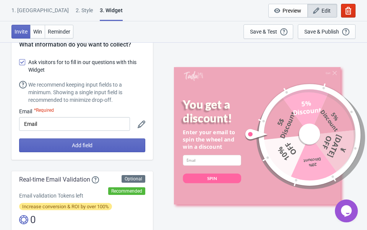
click at [142, 125] on icon at bounding box center [141, 125] width 8 height 8
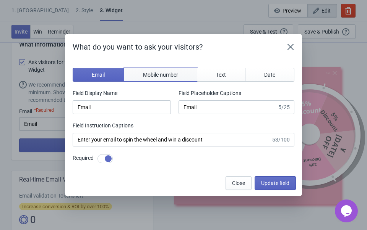
click at [152, 74] on span "Mobile number" at bounding box center [160, 75] width 35 height 6
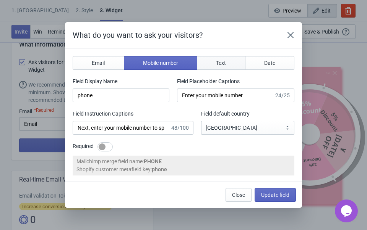
click at [219, 67] on button "Text" at bounding box center [221, 63] width 48 height 14
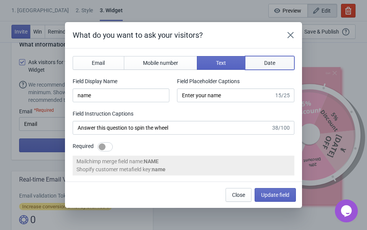
click at [259, 60] on button "Date" at bounding box center [270, 63] width 50 height 14
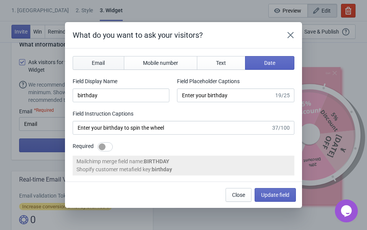
click at [99, 61] on span "Email" at bounding box center [98, 63] width 13 height 6
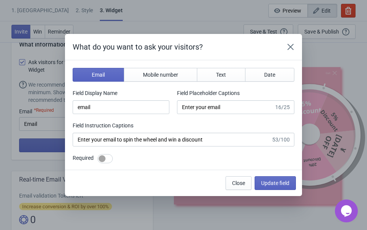
click at [56, 155] on div "What do you want to ask your visitors? Email Mobile number Text Date Field Disp…" at bounding box center [183, 115] width 367 height 162
click at [290, 45] on icon "Close" at bounding box center [290, 47] width 8 height 8
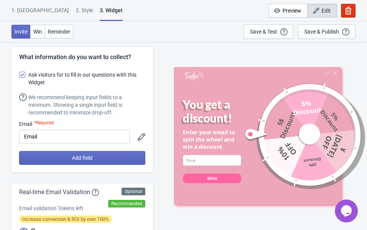
scroll to position [10, 0]
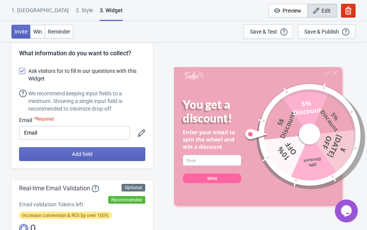
click at [144, 133] on icon at bounding box center [141, 133] width 8 height 8
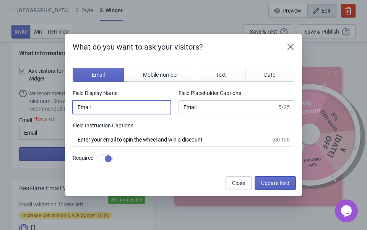
drag, startPoint x: 105, startPoint y: 111, endPoint x: 57, endPoint y: 105, distance: 48.5
click at [57, 105] on div "What do you want to ask your visitors? Email Mobile number Text Date Field Disp…" at bounding box center [183, 115] width 367 height 162
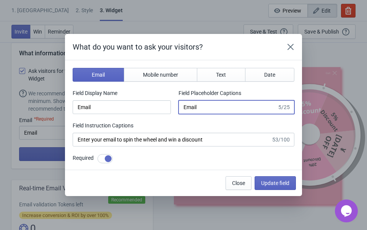
drag, startPoint x: 206, startPoint y: 105, endPoint x: 168, endPoint y: 101, distance: 38.7
click at [168, 101] on div "Field Display Name Email Field Placeholder Captions Email 5/25" at bounding box center [183, 101] width 221 height 25
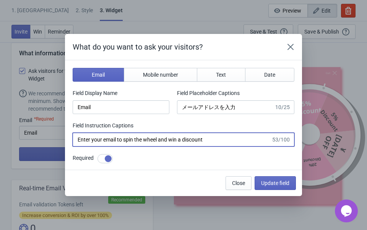
drag, startPoint x: 218, startPoint y: 141, endPoint x: 42, endPoint y: 129, distance: 176.4
click at [42, 129] on div "What do you want to ask your visitors? Email Mobile number Text Date Field Disp…" at bounding box center [183, 115] width 367 height 162
click at [271, 157] on div "Required" at bounding box center [183, 159] width 221 height 10
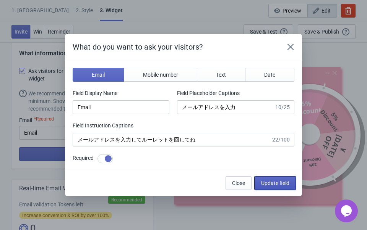
click at [287, 184] on span "Update field" at bounding box center [275, 183] width 28 height 6
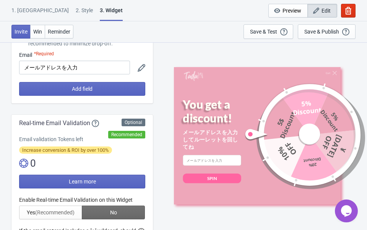
scroll to position [94, 0]
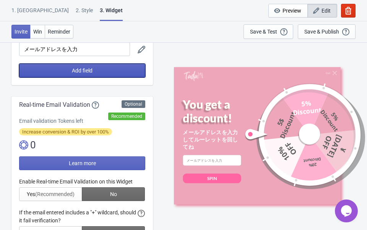
click at [131, 66] on button "Add field" at bounding box center [82, 71] width 126 height 14
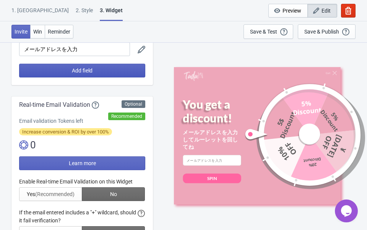
scroll to position [0, 0]
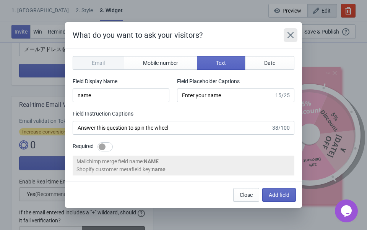
click at [288, 35] on icon "Close" at bounding box center [290, 35] width 8 height 8
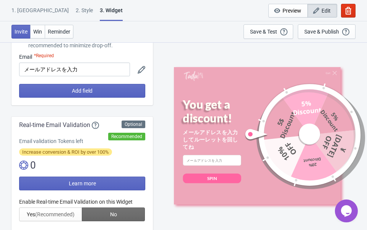
scroll to position [71, 0]
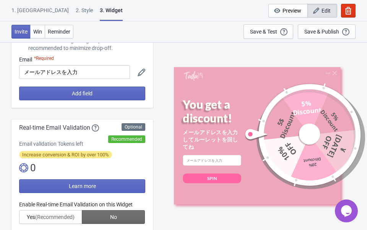
click at [98, 102] on div "What information do you want to collect? Ask visitors for to fill in our questi…" at bounding box center [81, 45] width 141 height 126
click at [98, 95] on button "Add field" at bounding box center [82, 94] width 126 height 14
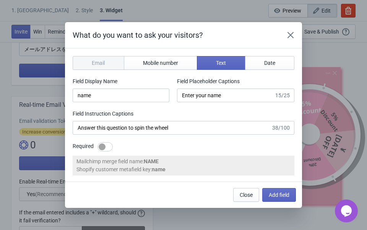
scroll to position [0, 0]
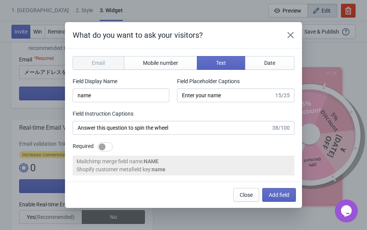
click at [97, 58] on div "Email" at bounding box center [99, 63] width 52 height 14
click at [281, 195] on span "Add field" at bounding box center [278, 195] width 21 height 6
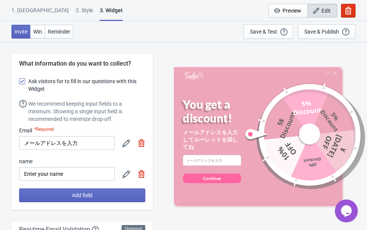
scroll to position [71, 0]
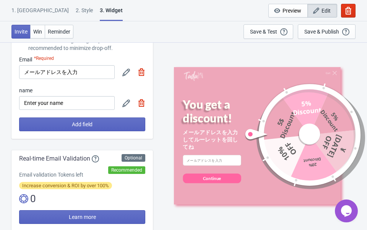
click at [144, 102] on img at bounding box center [141, 103] width 8 height 8
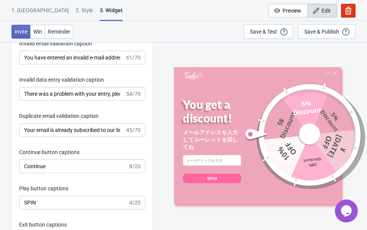
scroll to position [1403, 0]
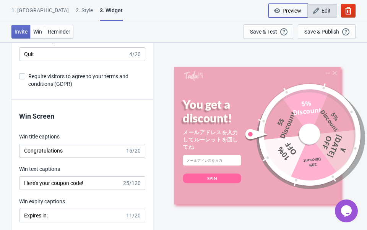
click at [284, 10] on span "Preview" at bounding box center [291, 11] width 19 height 6
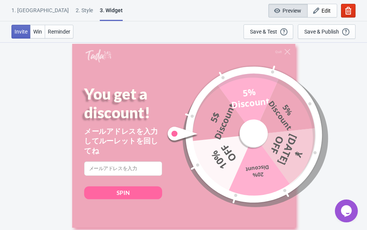
scroll to position [42, 0]
click at [132, 198] on div "SPIN" at bounding box center [123, 192] width 78 height 13
click at [130, 193] on div "SPIN" at bounding box center [123, 192] width 78 height 13
click at [286, 50] on icon at bounding box center [287, 52] width 6 height 6
click at [288, 5] on button "Preview" at bounding box center [287, 11] width 39 height 14
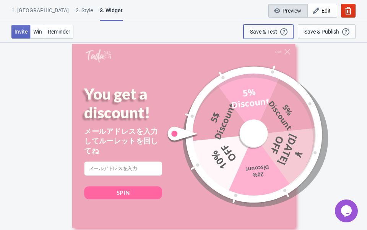
click at [267, 32] on div "Save & Test" at bounding box center [263, 32] width 27 height 6
